Goal: Task Accomplishment & Management: Manage account settings

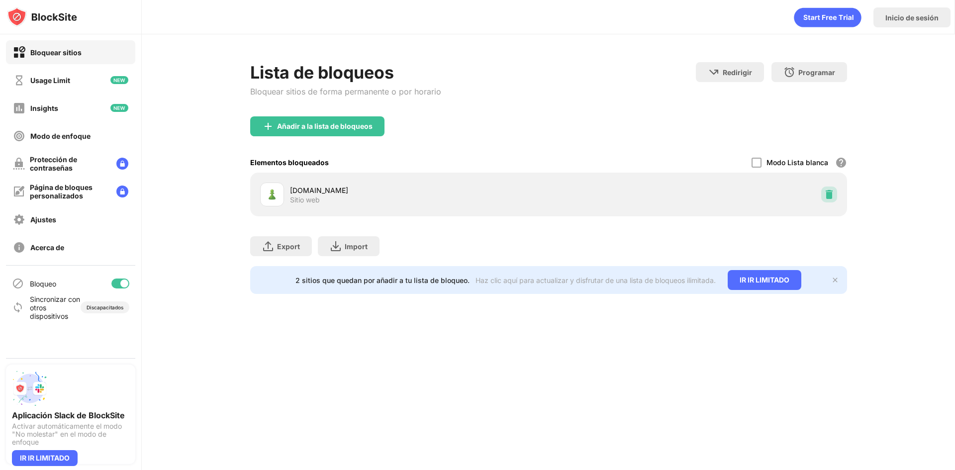
click at [825, 193] on img at bounding box center [829, 194] width 10 height 10
